Goal: Check status: Check status

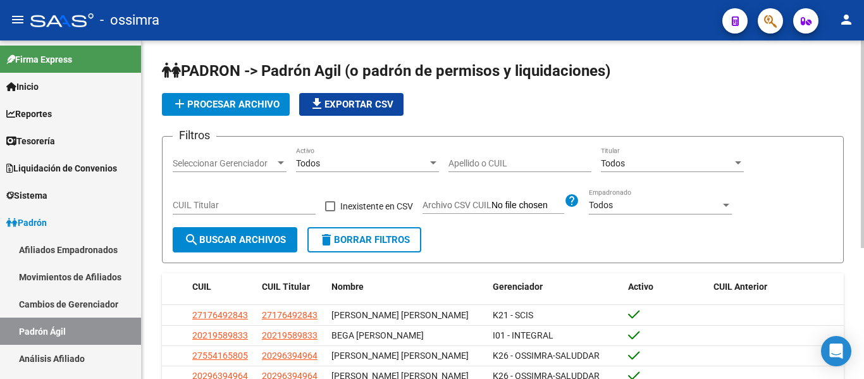
click at [466, 163] on input "Apellido o CUIL" at bounding box center [519, 163] width 143 height 11
paste input "27-95653346-0"
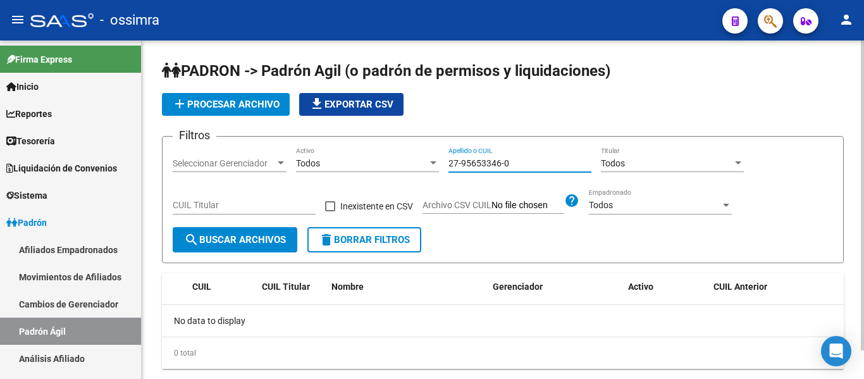
click at [461, 159] on input "27-95653346-0" at bounding box center [519, 163] width 143 height 11
click at [500, 163] on input "2795653346-0" at bounding box center [519, 163] width 143 height 11
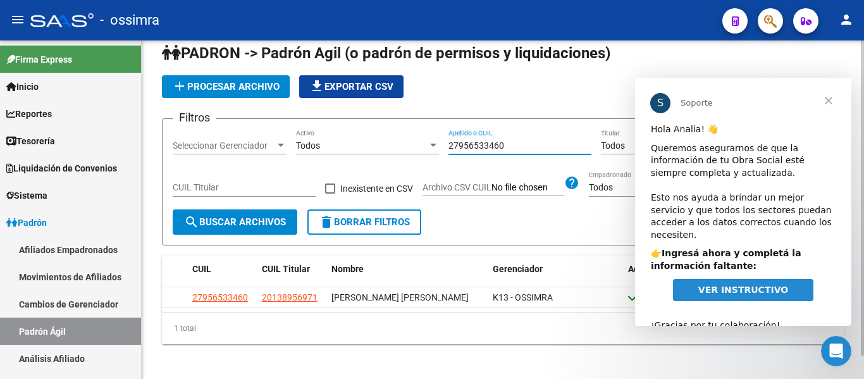
scroll to position [25, 0]
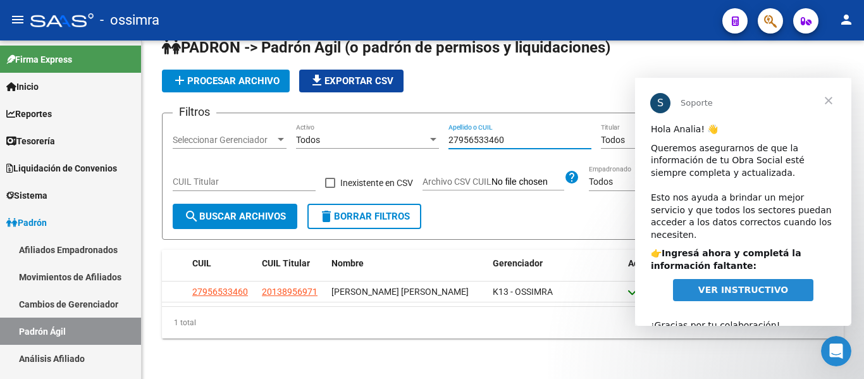
type input "27956533460"
click at [826, 97] on span "Cerrar" at bounding box center [828, 101] width 46 height 46
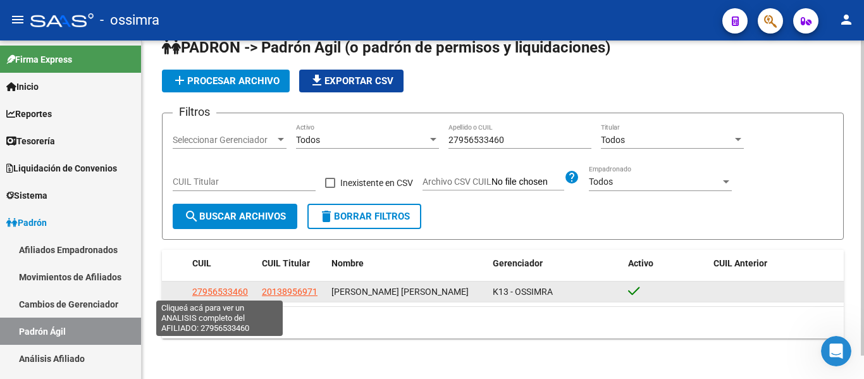
click at [238, 287] on span "27956533460" at bounding box center [220, 291] width 56 height 10
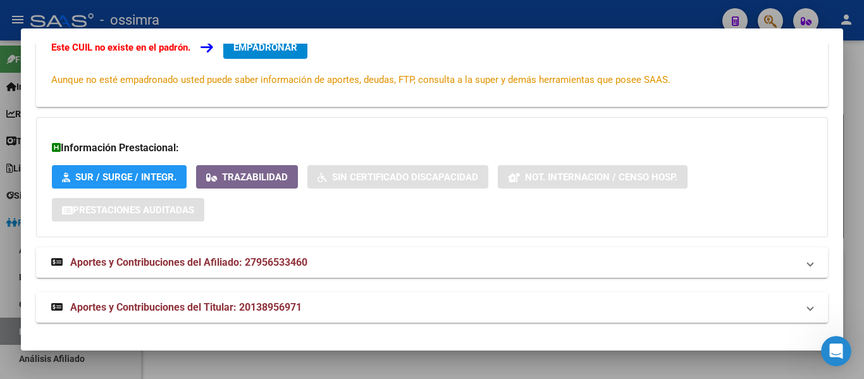
scroll to position [287, 0]
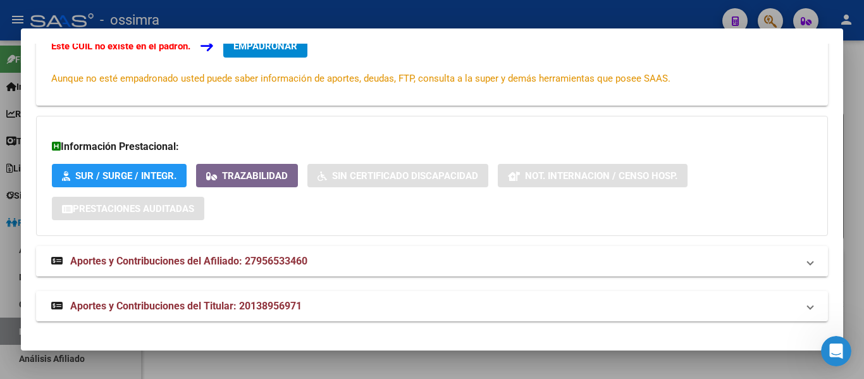
click at [159, 259] on span "Aportes y Contribuciones del Afiliado: 27956533460" at bounding box center [188, 261] width 237 height 12
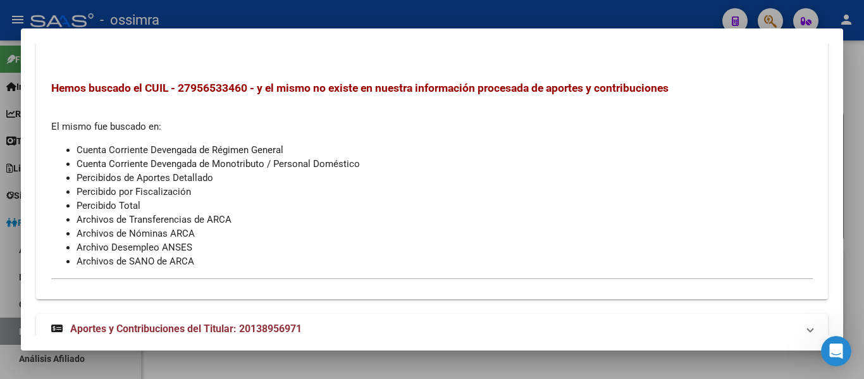
scroll to position [540, 0]
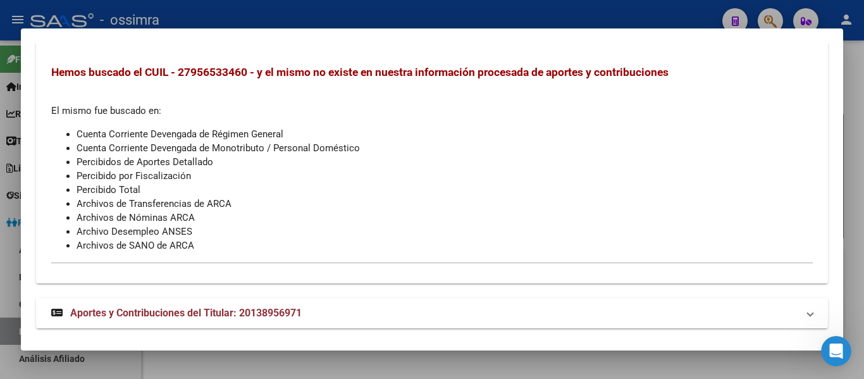
click at [113, 317] on span "Aportes y Contribuciones del Titular: 20138956971" at bounding box center [185, 313] width 231 height 12
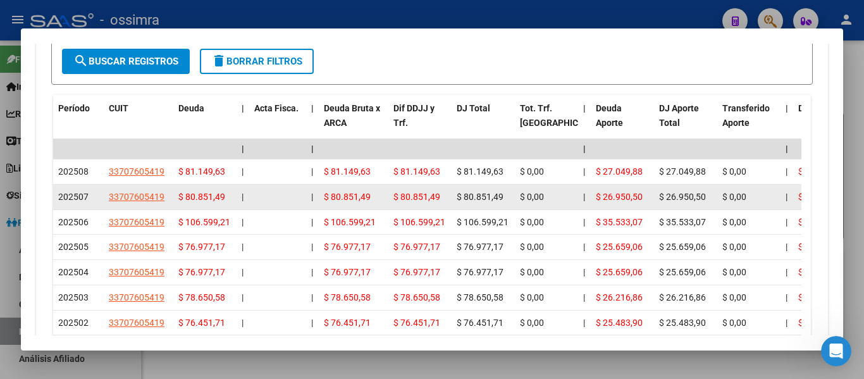
scroll to position [1172, 0]
